Goal: Information Seeking & Learning: Check status

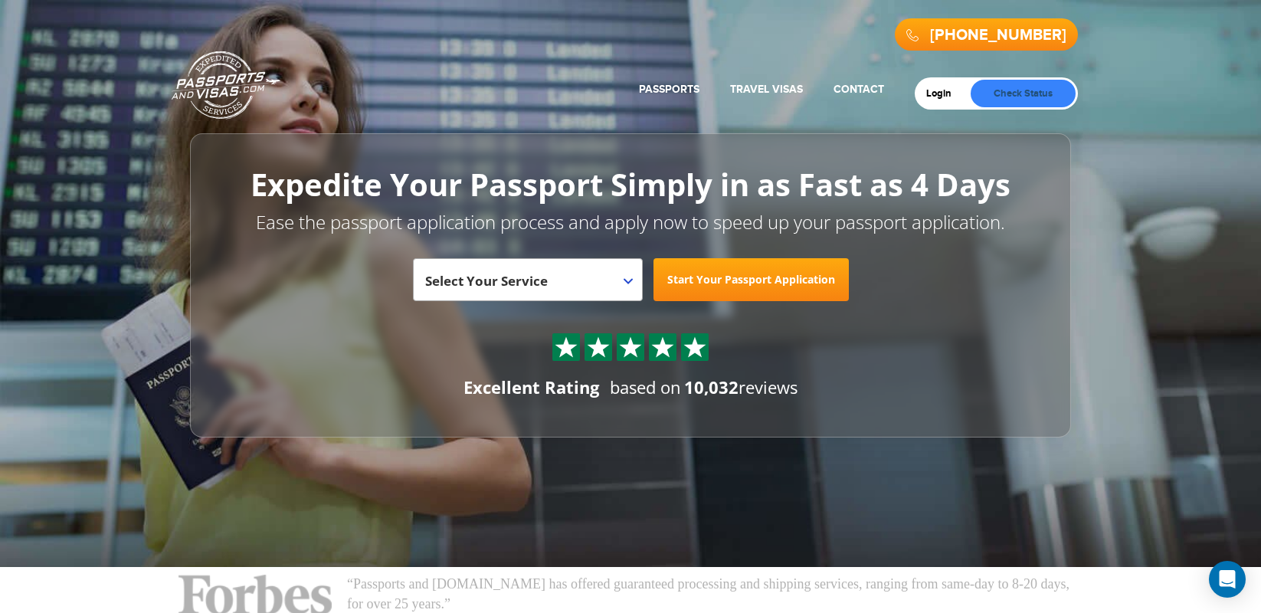
click at [1002, 90] on link "Check Status" at bounding box center [1022, 94] width 105 height 28
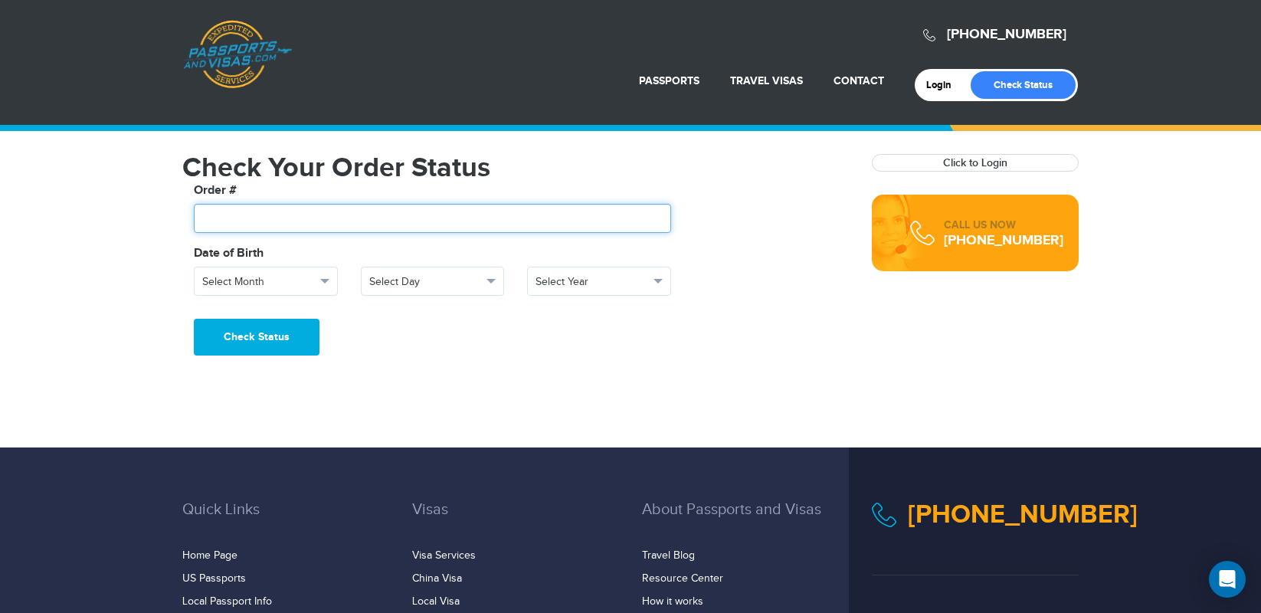
click at [377, 221] on input "text" at bounding box center [432, 218] width 477 height 29
click at [517, 214] on input "text" at bounding box center [432, 218] width 477 height 29
paste input "*******"
type input "*******"
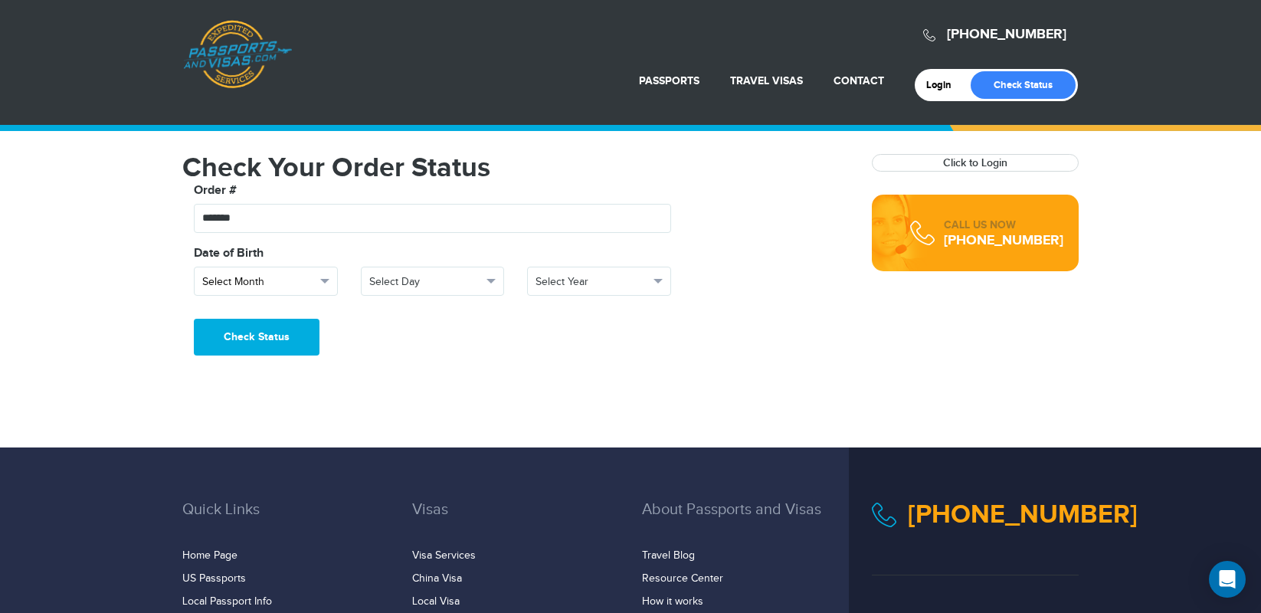
click at [326, 281] on span "button" at bounding box center [324, 281] width 9 height 5
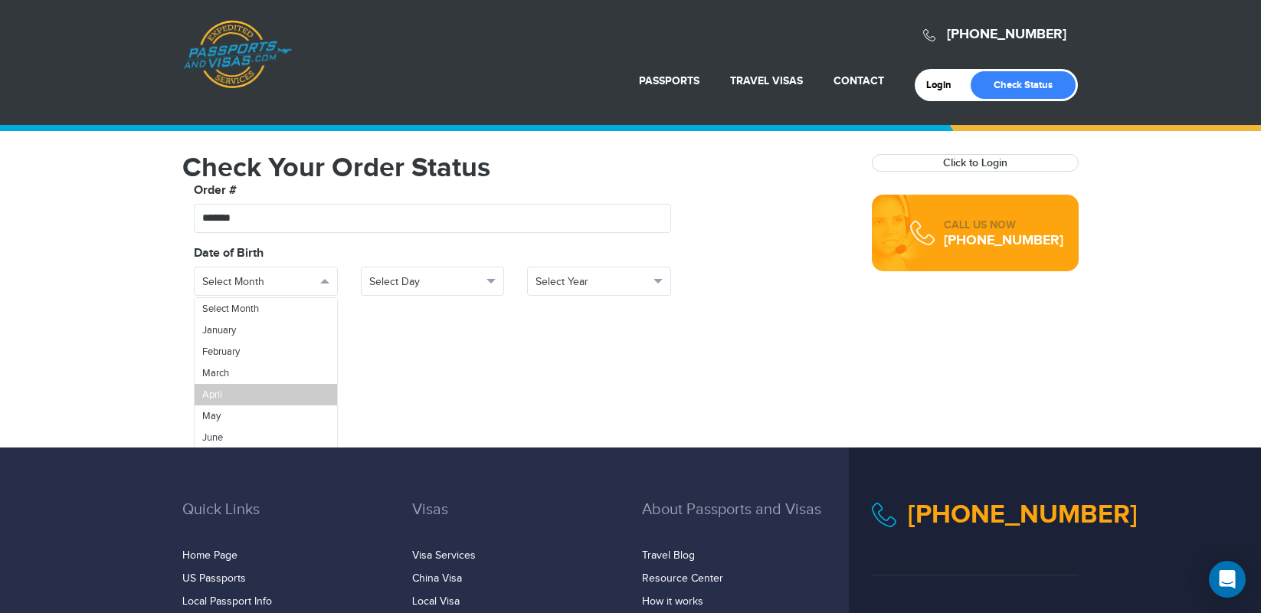
click at [276, 384] on link "April" at bounding box center [266, 394] width 142 height 21
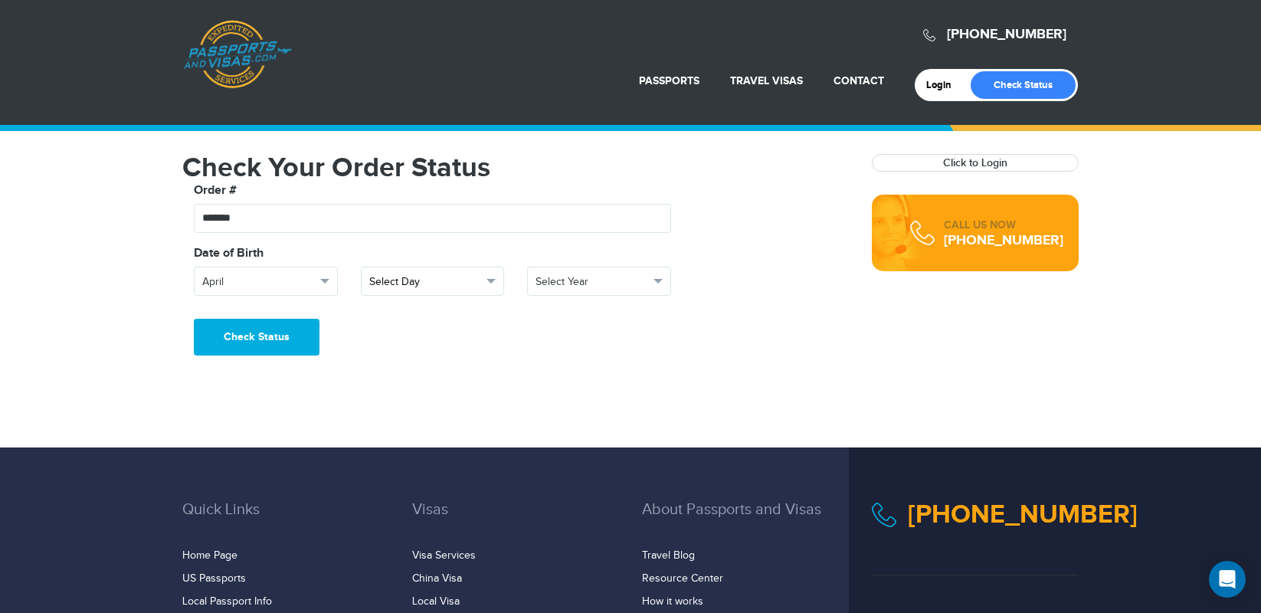
click at [444, 283] on span "Select Day" at bounding box center [425, 281] width 113 height 15
click at [414, 397] on link "6" at bounding box center [432, 400] width 142 height 21
click at [561, 284] on span "Select Year" at bounding box center [591, 281] width 113 height 15
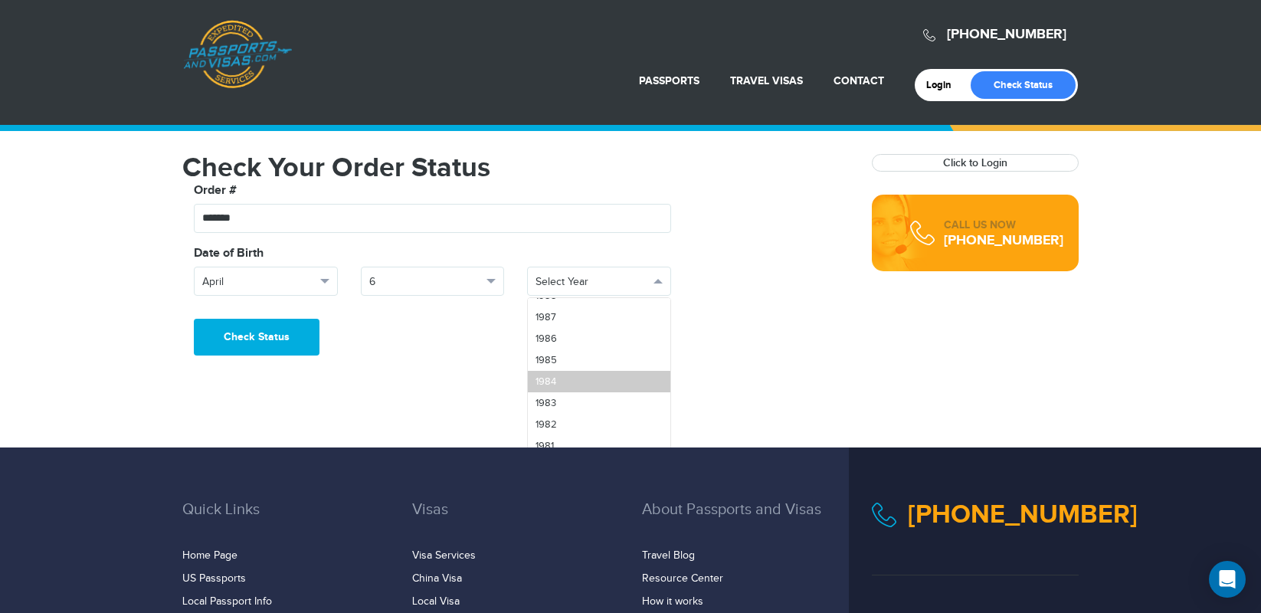
click at [570, 375] on link "1984" at bounding box center [599, 381] width 142 height 21
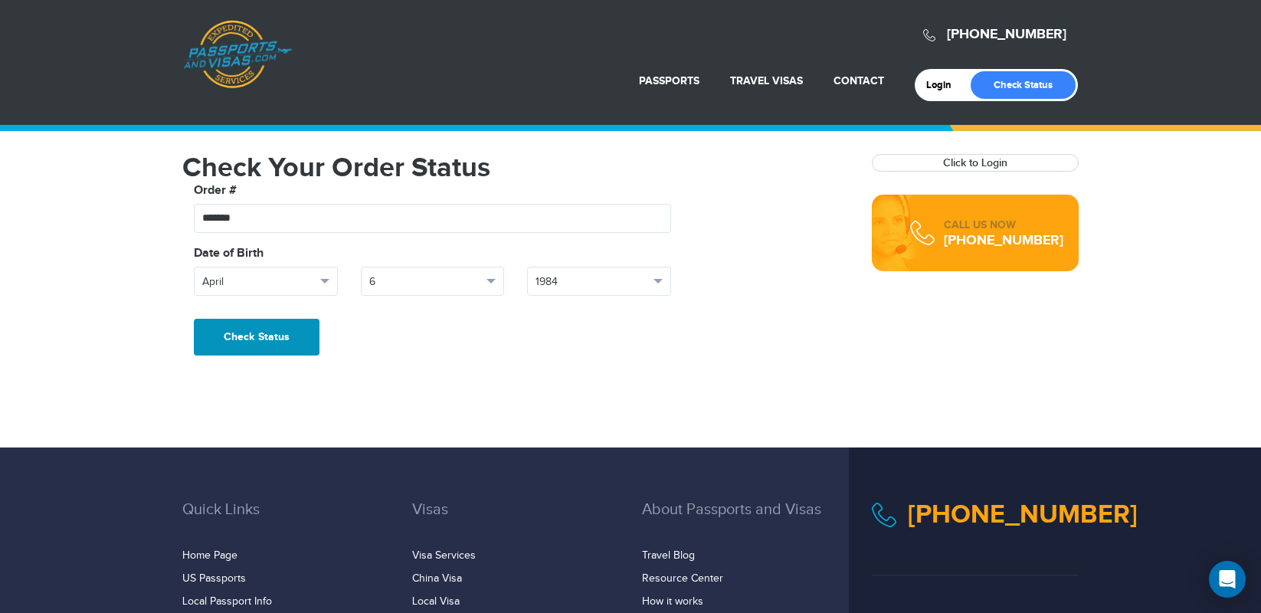
click at [252, 341] on button "Check Status" at bounding box center [257, 337] width 126 height 37
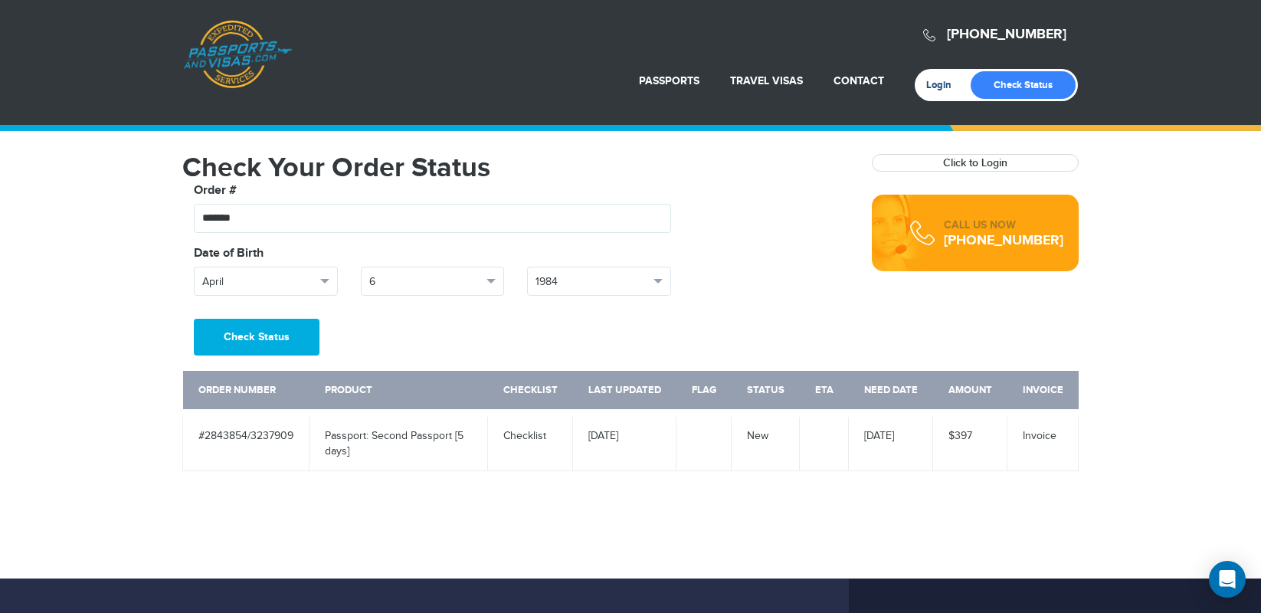
click at [949, 80] on link "Login" at bounding box center [944, 85] width 36 height 12
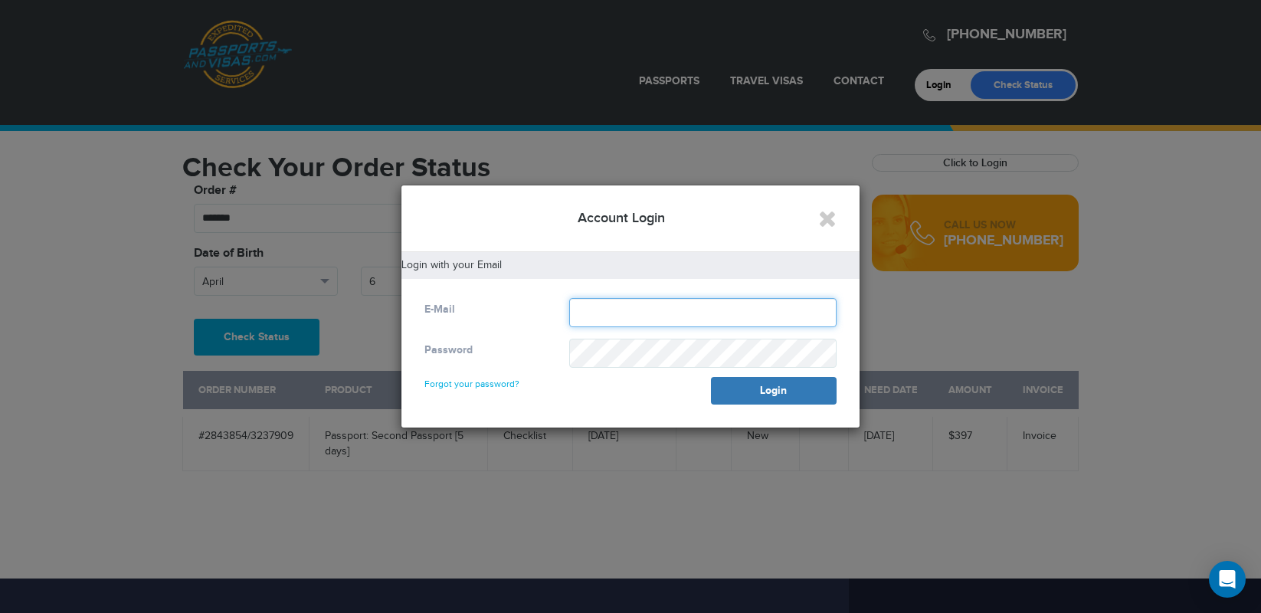
click at [636, 306] on input "text" at bounding box center [702, 312] width 267 height 29
click at [585, 316] on input "text" at bounding box center [702, 312] width 267 height 29
